Goal: Transaction & Acquisition: Purchase product/service

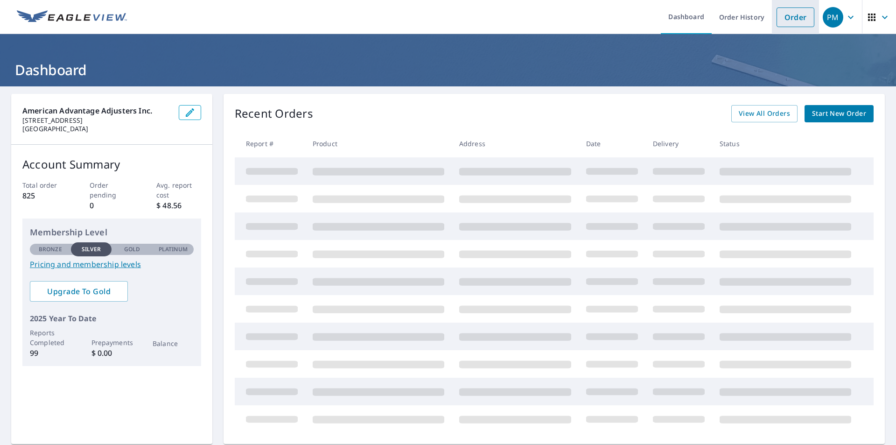
click at [795, 20] on link "Order" at bounding box center [795, 17] width 38 height 20
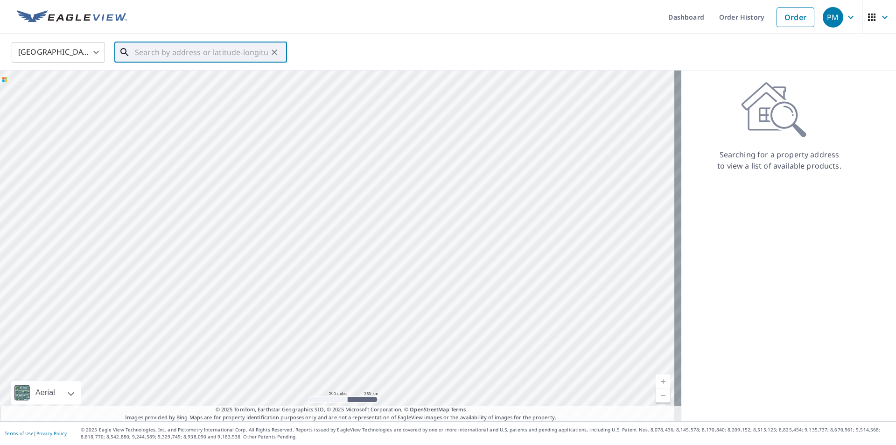
click at [188, 53] on input "text" at bounding box center [201, 52] width 133 height 26
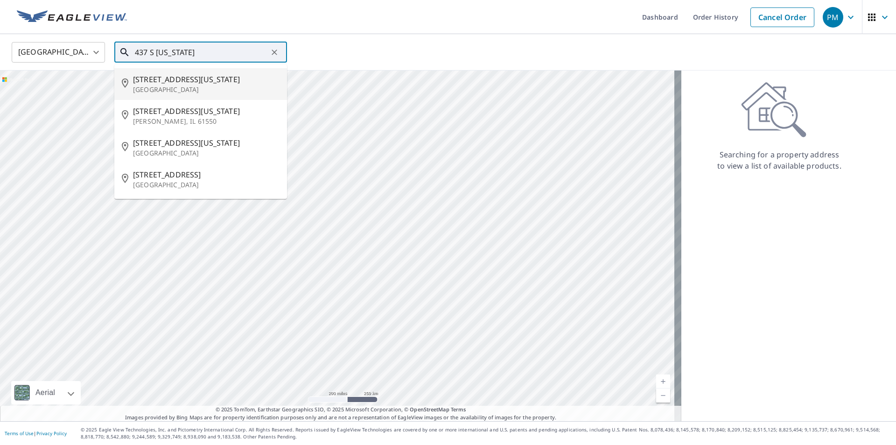
drag, startPoint x: 168, startPoint y: 82, endPoint x: 432, endPoint y: 258, distance: 317.7
click at [168, 82] on span "[STREET_ADDRESS][US_STATE]" at bounding box center [206, 79] width 147 height 11
type input "[STREET_ADDRESS][US_STATE]"
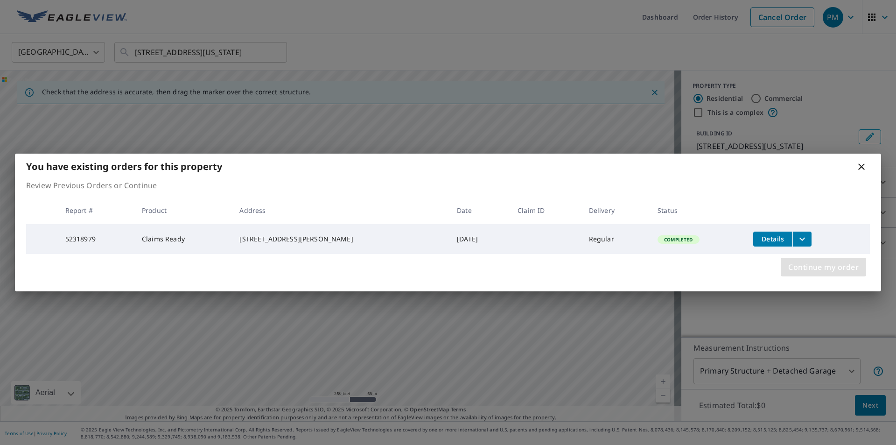
click at [840, 267] on span "Continue my order" at bounding box center [823, 266] width 70 height 13
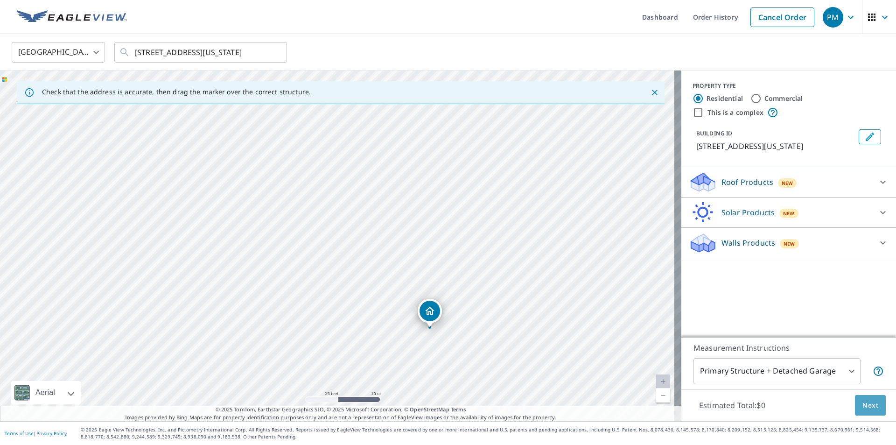
click at [864, 411] on button "Next" at bounding box center [870, 405] width 31 height 21
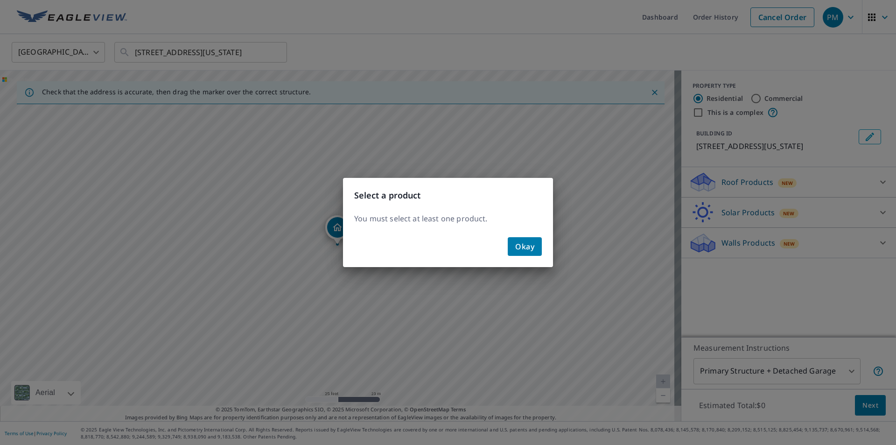
click at [528, 250] on span "Okay" at bounding box center [524, 246] width 19 height 13
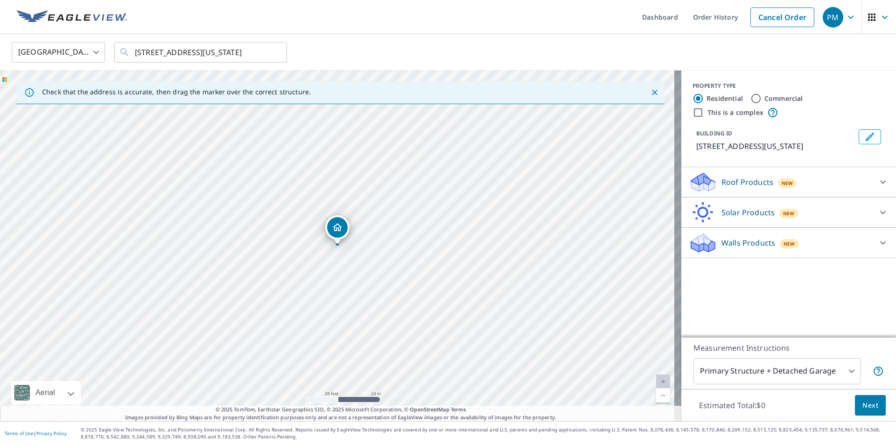
click at [725, 181] on p "Roof Products" at bounding box center [747, 181] width 52 height 11
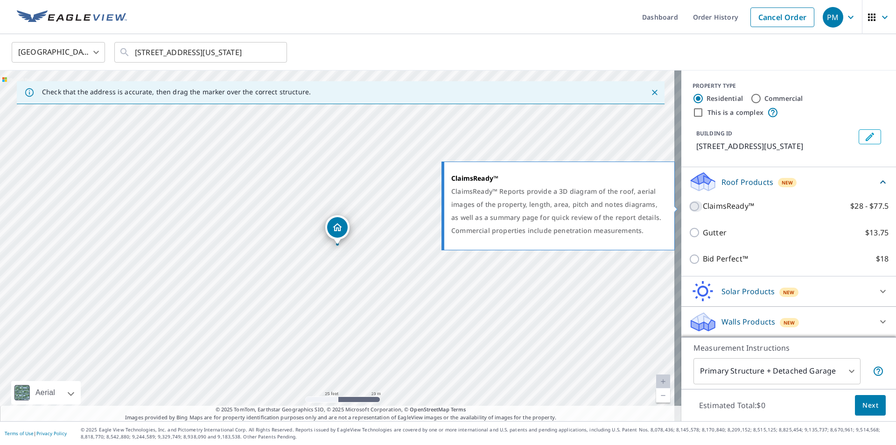
click at [689, 208] on input "ClaimsReady™ $28 - $77.5" at bounding box center [696, 206] width 14 height 11
checkbox input "true"
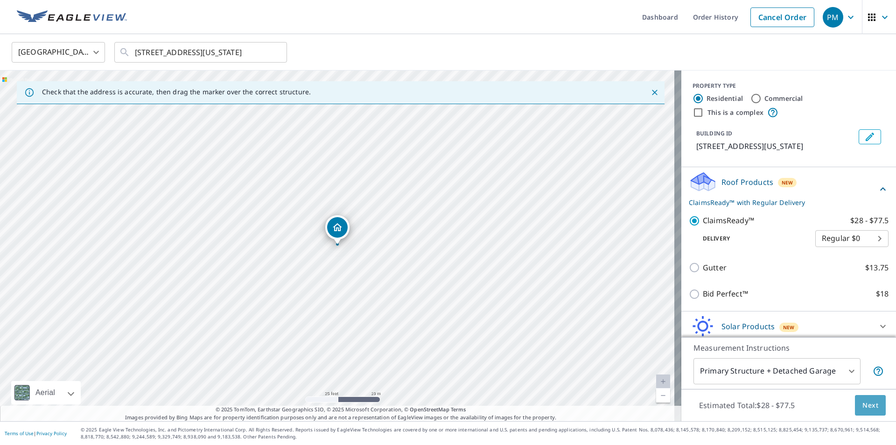
click at [870, 402] on span "Next" at bounding box center [870, 405] width 16 height 12
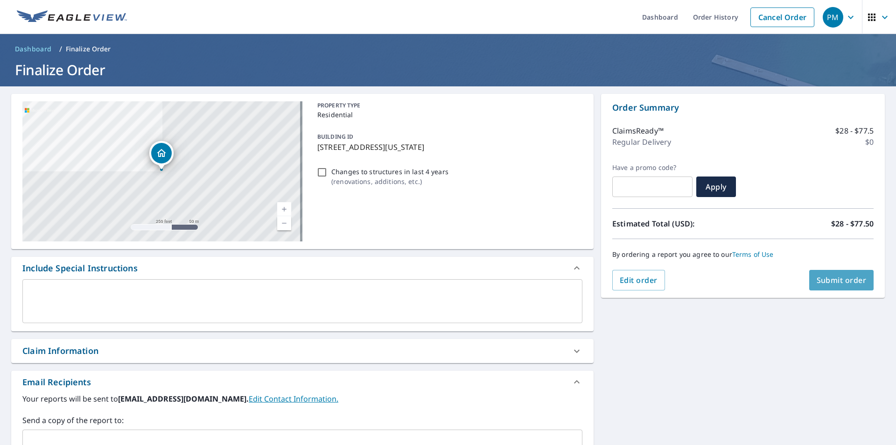
click at [846, 277] on span "Submit order" at bounding box center [842, 280] width 50 height 10
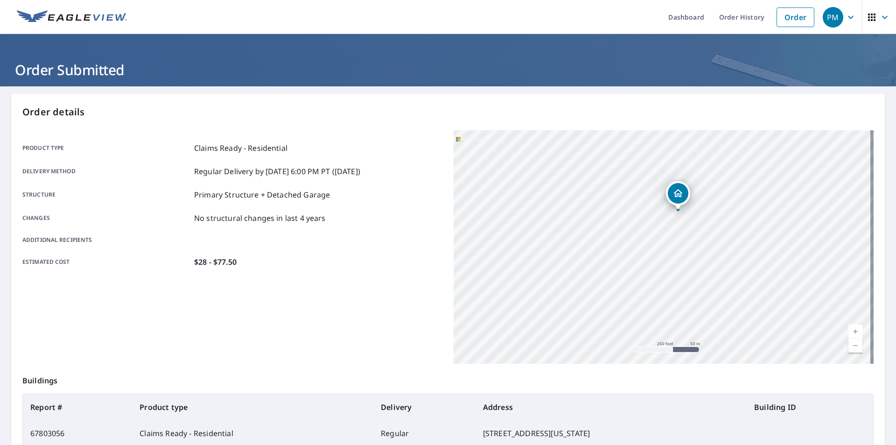
click at [314, 264] on div "Estimated cost $28 - $77.50" at bounding box center [232, 261] width 420 height 11
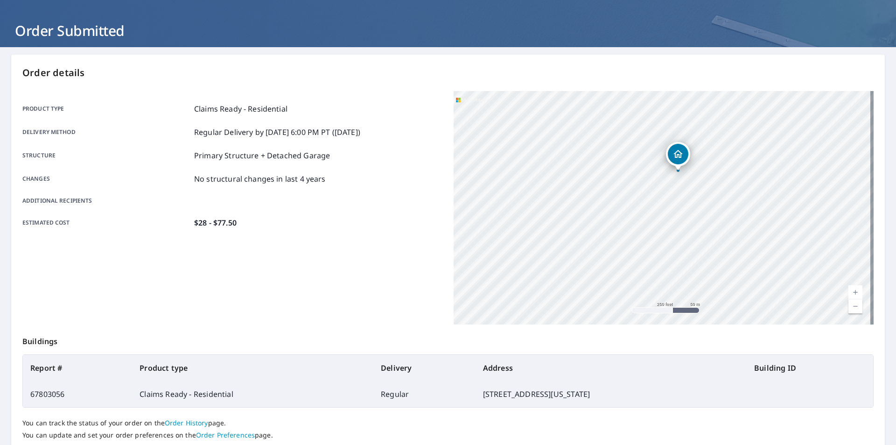
scroll to position [105, 0]
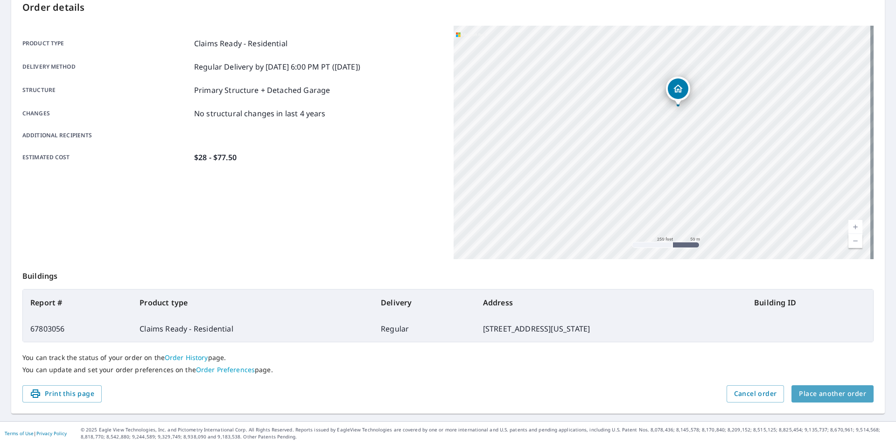
click at [831, 395] on span "Place another order" at bounding box center [832, 394] width 67 height 12
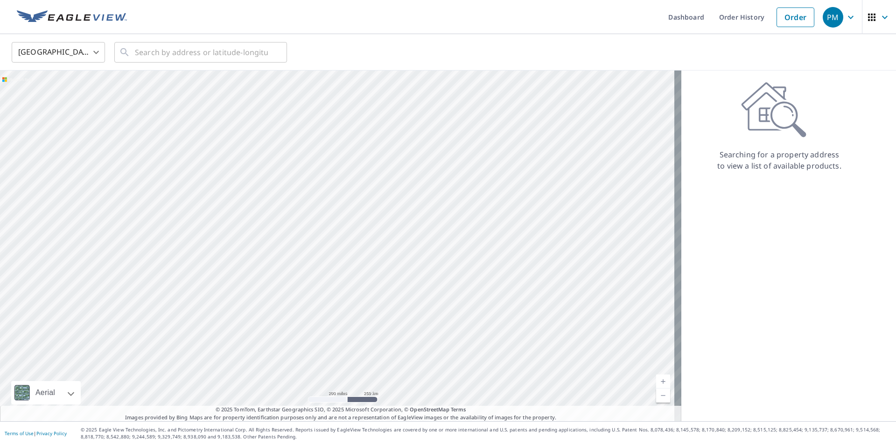
click at [750, 253] on div "Searching for a property address to view a list of available products." at bounding box center [779, 245] width 196 height 350
